Goal: Transaction & Acquisition: Subscribe to service/newsletter

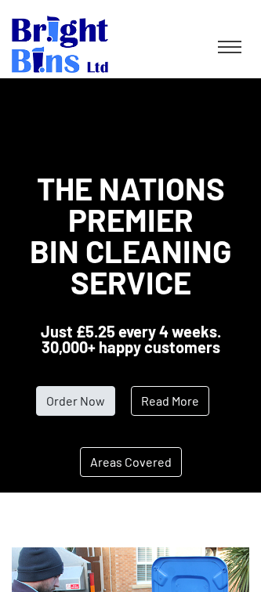
click at [80, 398] on link "Order Now" at bounding box center [75, 401] width 79 height 30
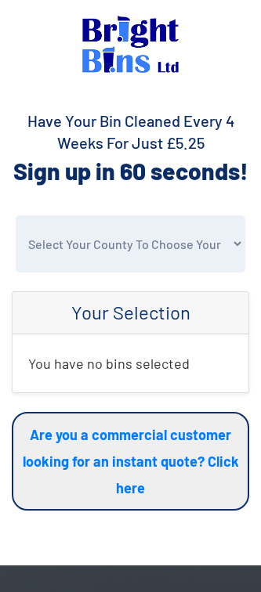
select select "Flintshire"
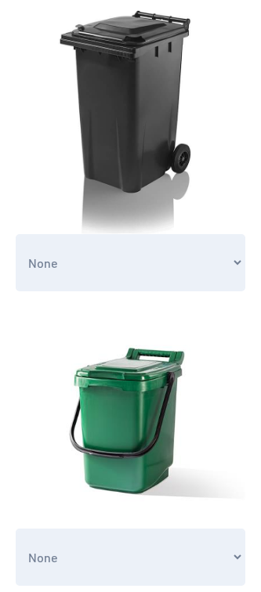
scroll to position [294, 0]
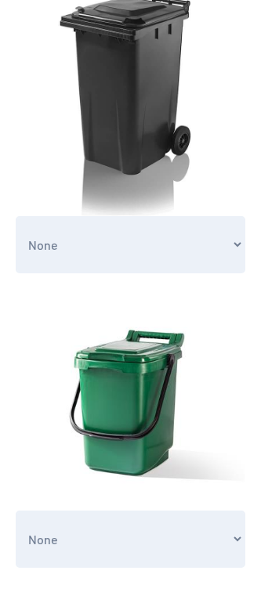
select select "1"
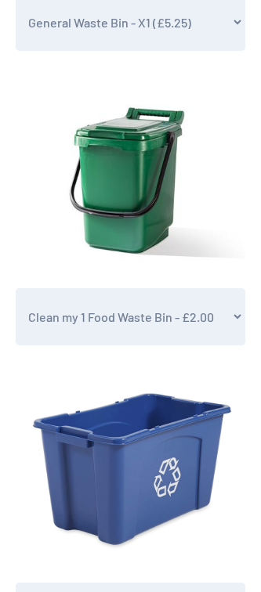
scroll to position [646, 0]
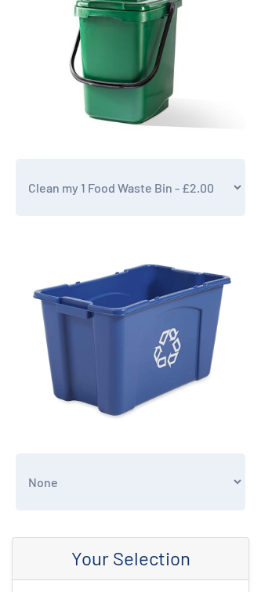
select select "1"
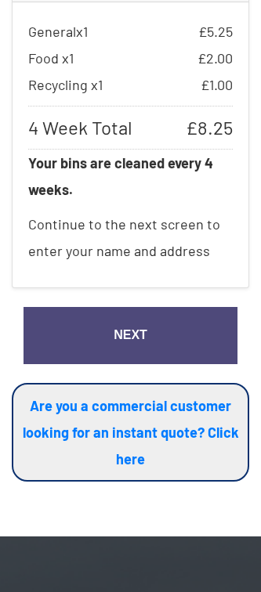
scroll to position [1230, 0]
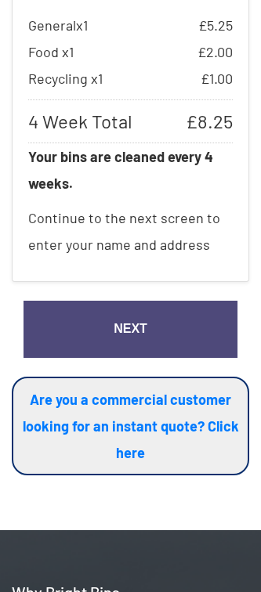
click at [130, 319] on link "Next" at bounding box center [131, 329] width 214 height 57
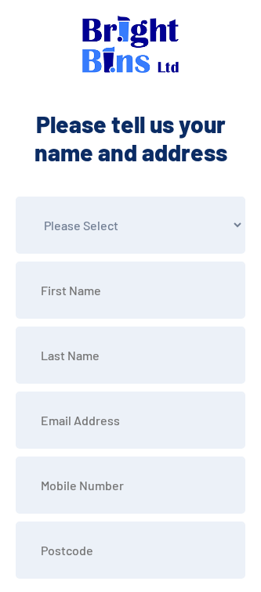
select select "Mr"
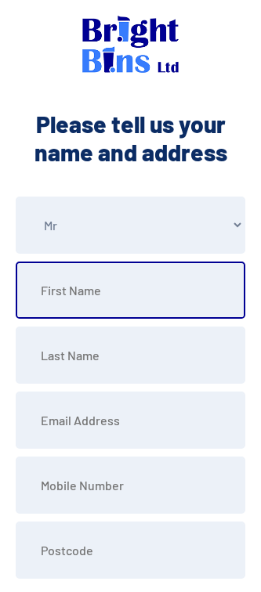
click at [204, 292] on input "text" at bounding box center [131, 290] width 230 height 57
type input "[PERSON_NAME]"
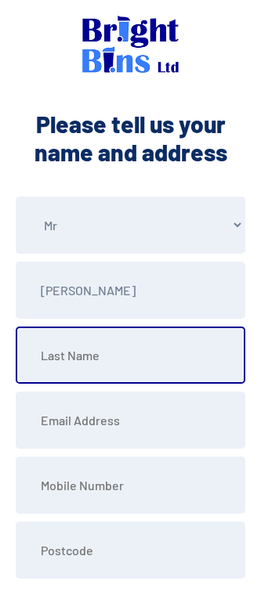
type input "Bee"
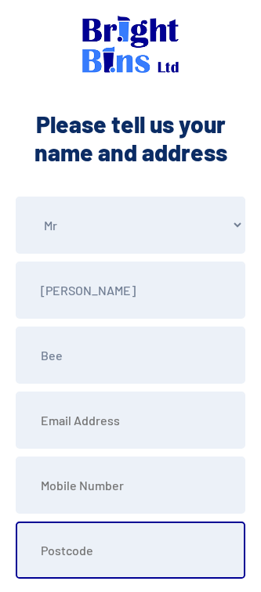
type input "LL18 6EW"
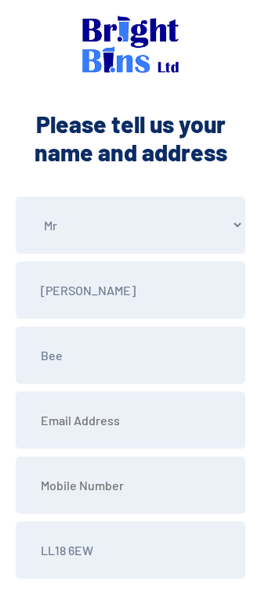
type input "Old School House, Ffordd Teilia"
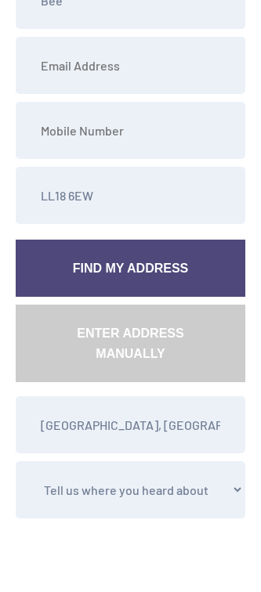
scroll to position [355, 0]
click at [136, 281] on link "Find My Address" at bounding box center [131, 268] width 230 height 57
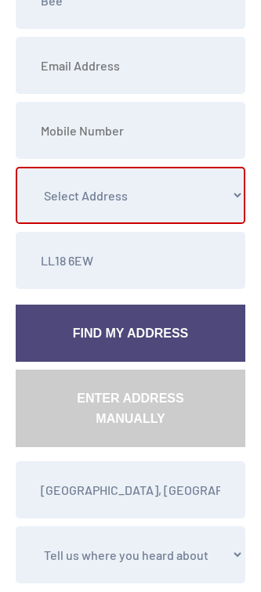
select select "Flintshire"
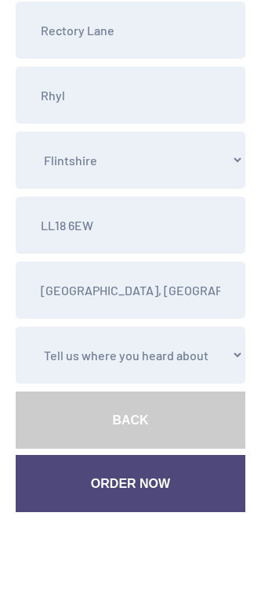
scroll to position [585, 0]
click at [139, 482] on link "Order Now" at bounding box center [131, 483] width 230 height 57
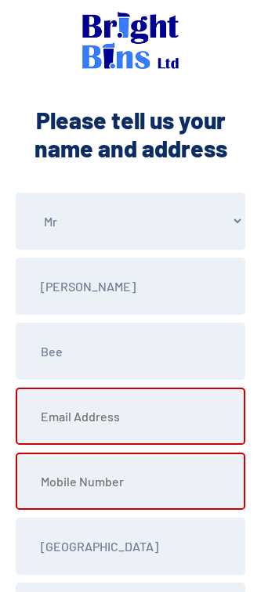
scroll to position [5, 0]
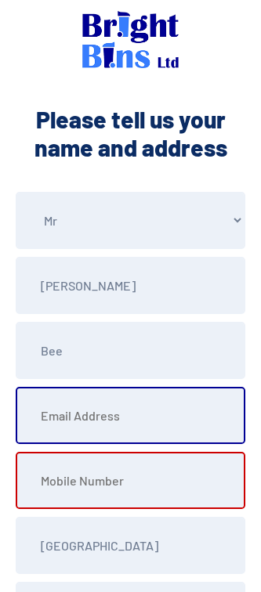
type input "adambee@icloud.com"
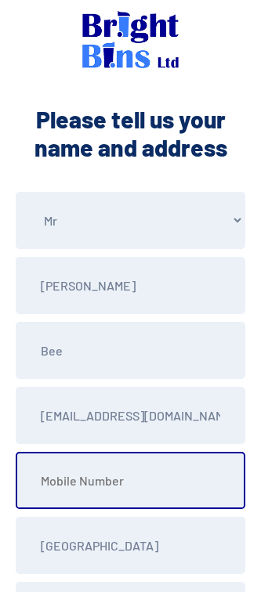
click at [209, 480] on input "tel" at bounding box center [131, 480] width 230 height 57
type input "07710011910"
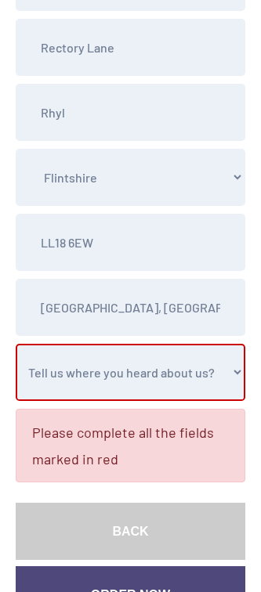
scroll to position [571, 0]
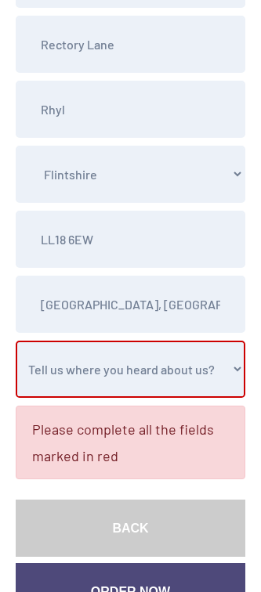
select select "Word of Mouth"
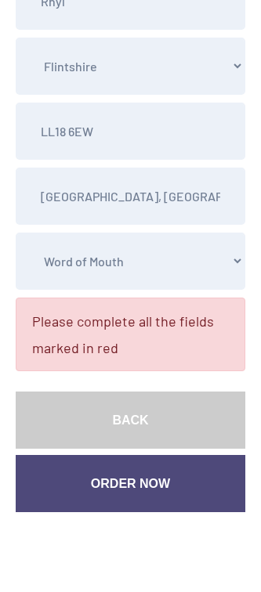
scroll to position [679, 0]
click at [162, 485] on link "Order Now" at bounding box center [131, 483] width 230 height 57
